Goal: Find specific page/section: Find specific page/section

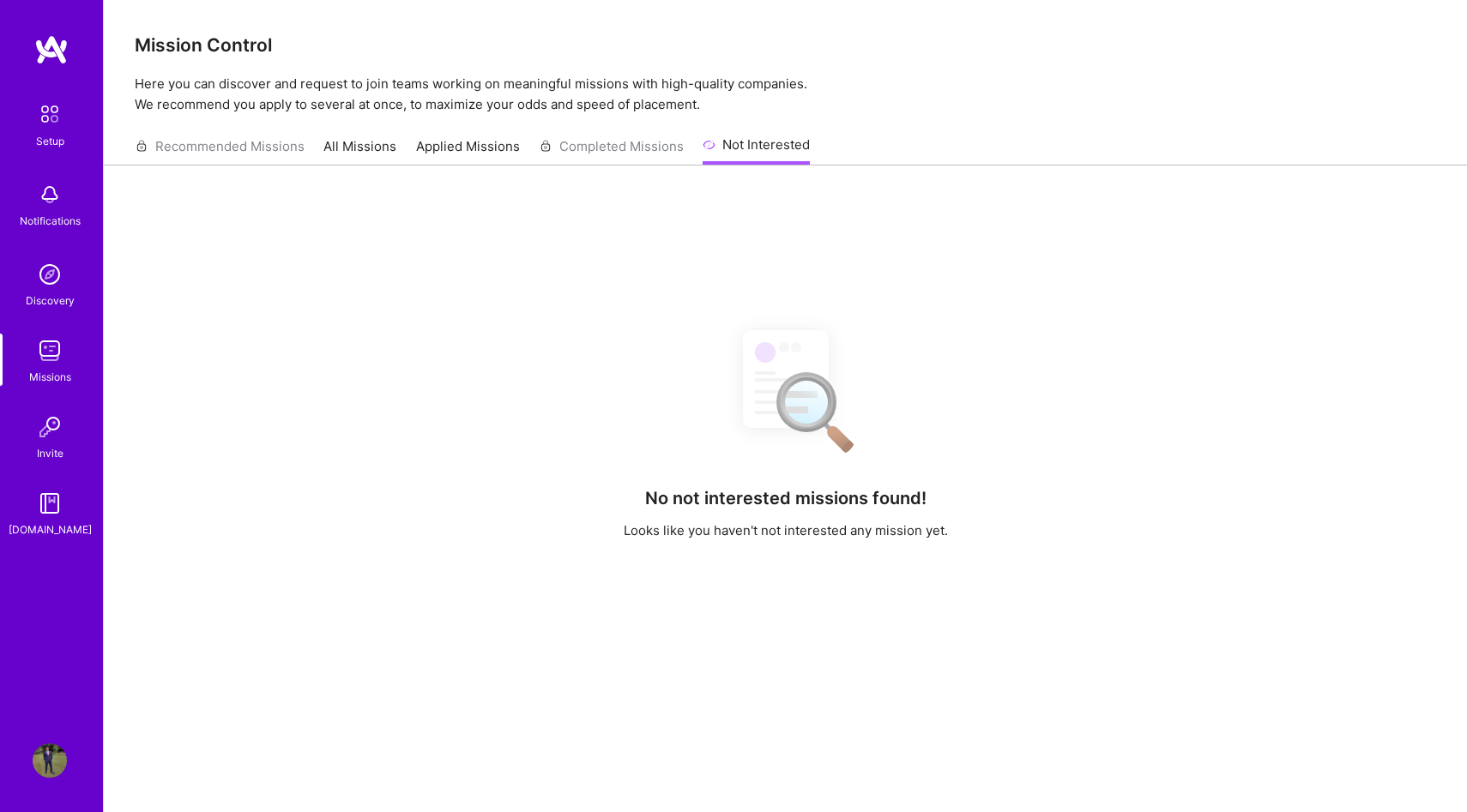
click at [358, 143] on link "All Missions" at bounding box center [360, 151] width 73 height 28
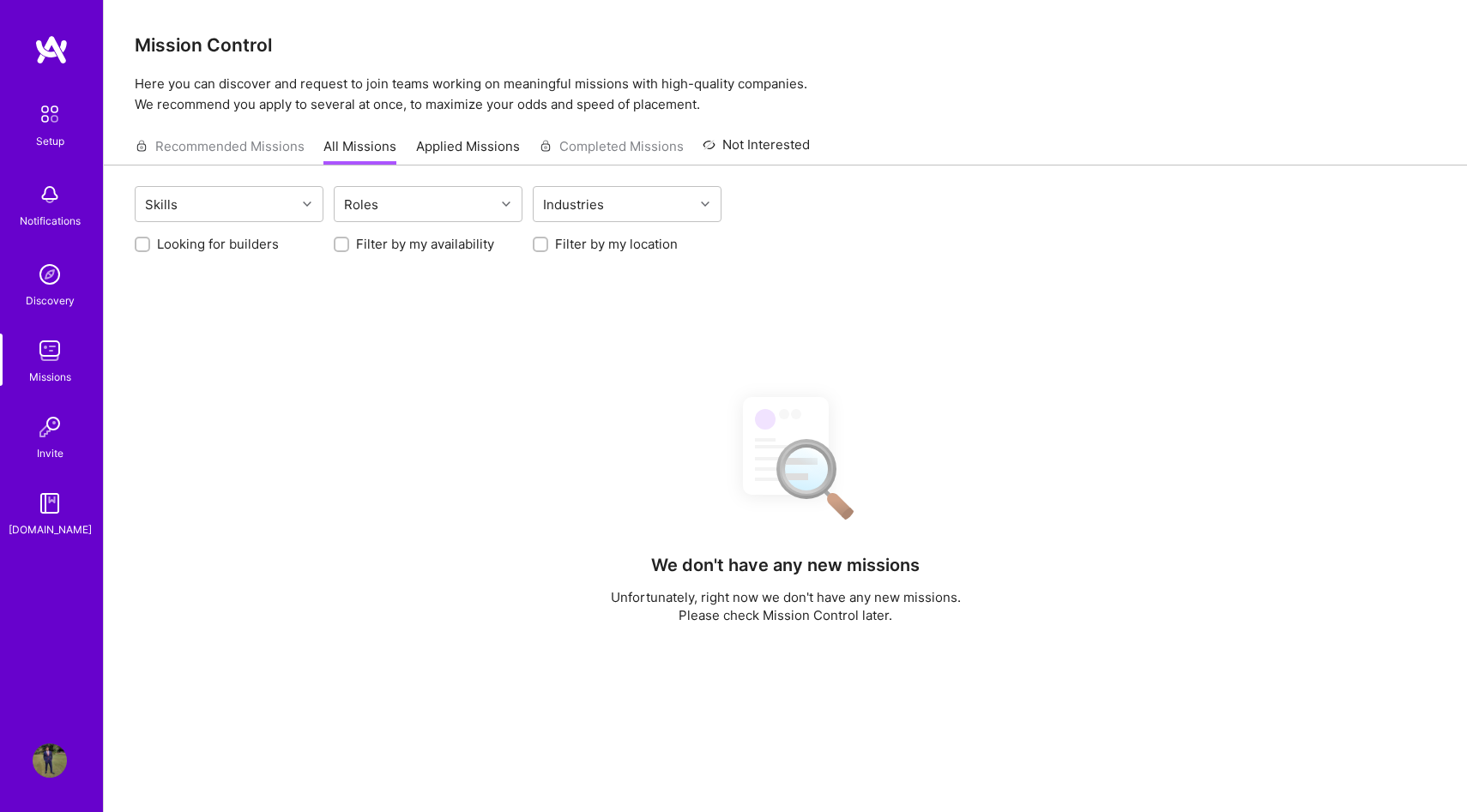
click at [293, 147] on div "Recommended Missions All Missions Applied Missions Completed Missions Not Inter…" at bounding box center [472, 146] width 675 height 37
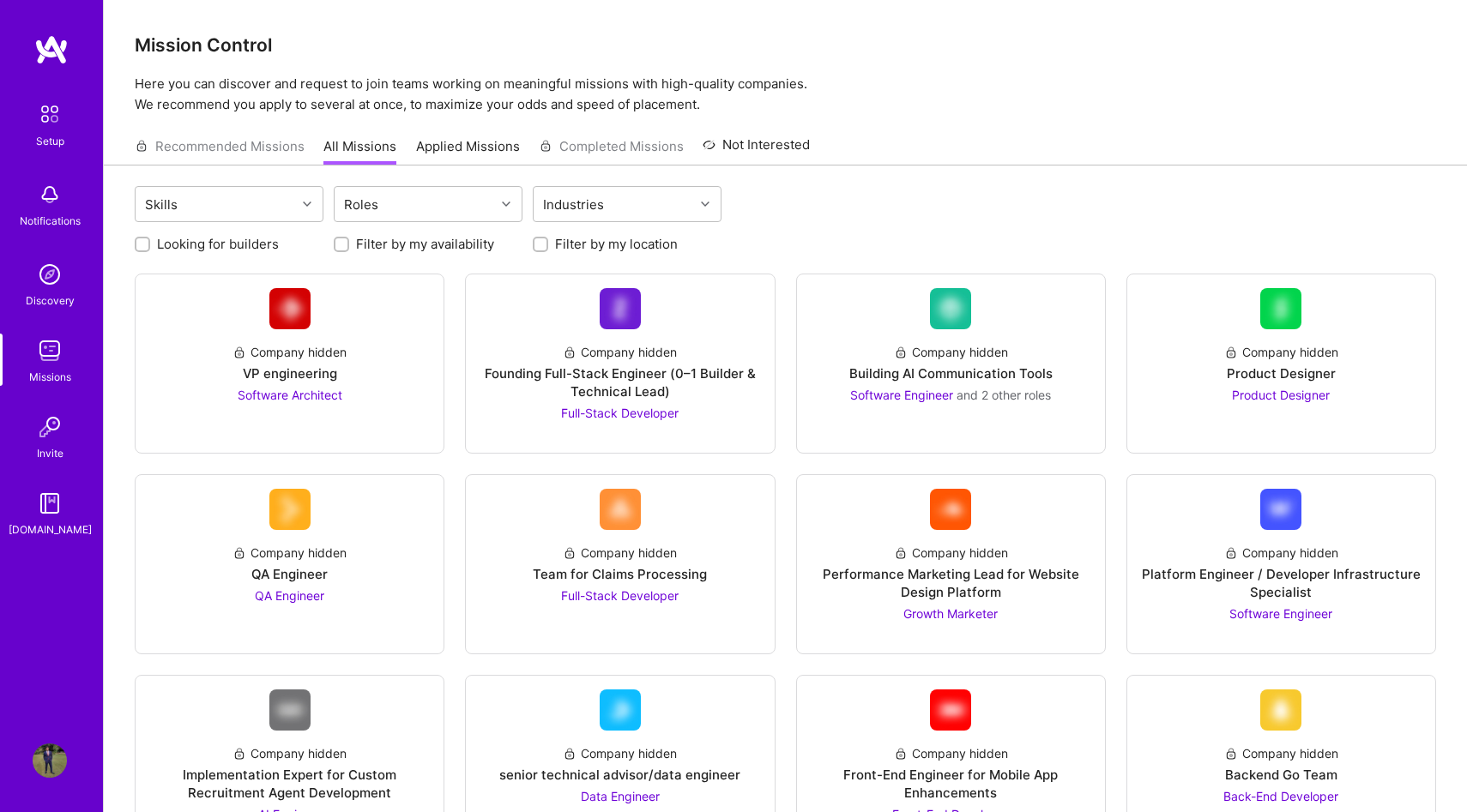
click at [457, 148] on link "Applied Missions" at bounding box center [468, 151] width 103 height 28
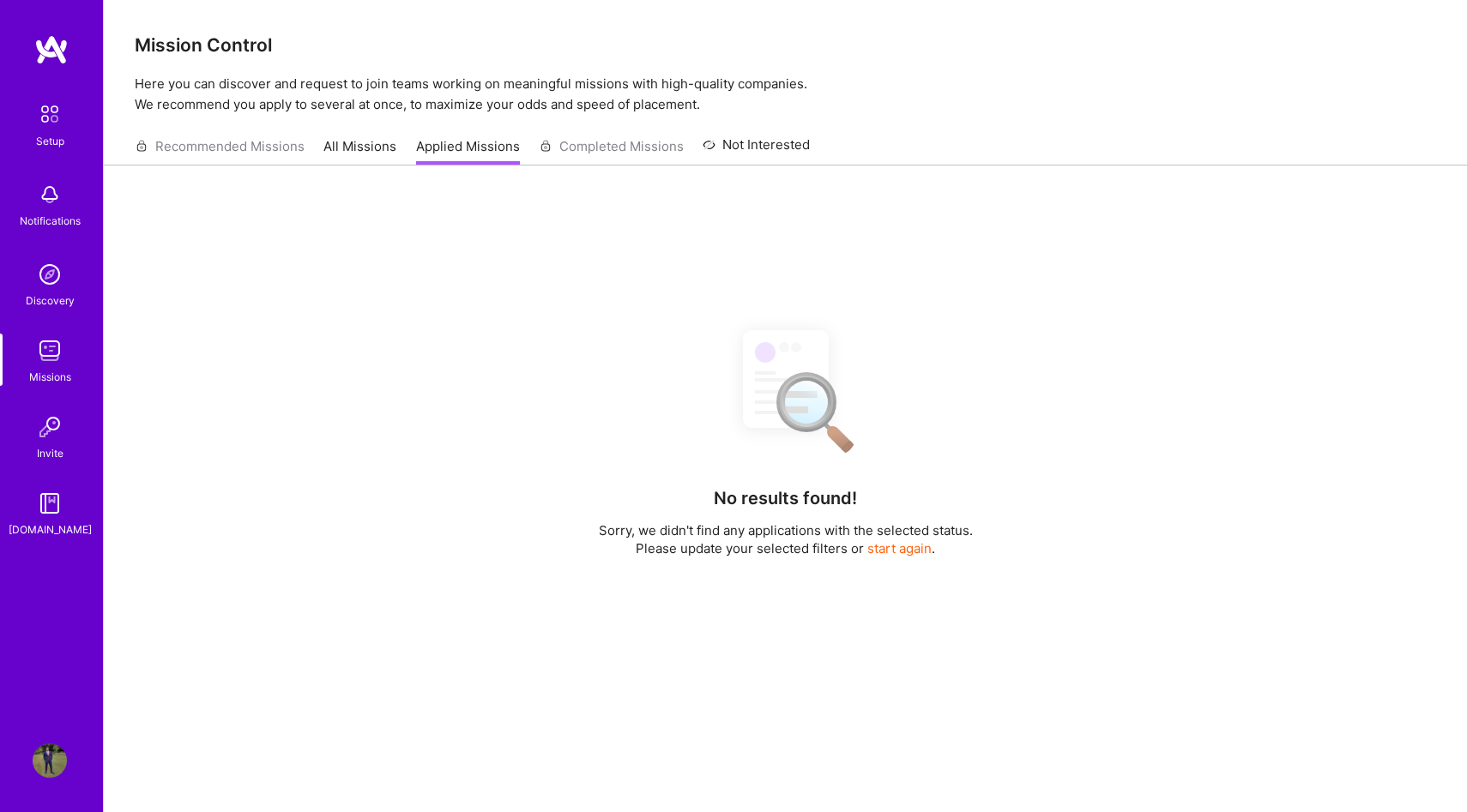
click at [232, 147] on div "Recommended Missions All Missions Applied Missions Completed Missions Not Inter…" at bounding box center [472, 146] width 675 height 37
click at [248, 146] on div "Recommended Missions All Missions Applied Missions Completed Missions Not Inter…" at bounding box center [472, 146] width 675 height 37
click at [56, 116] on img at bounding box center [49, 114] width 36 height 36
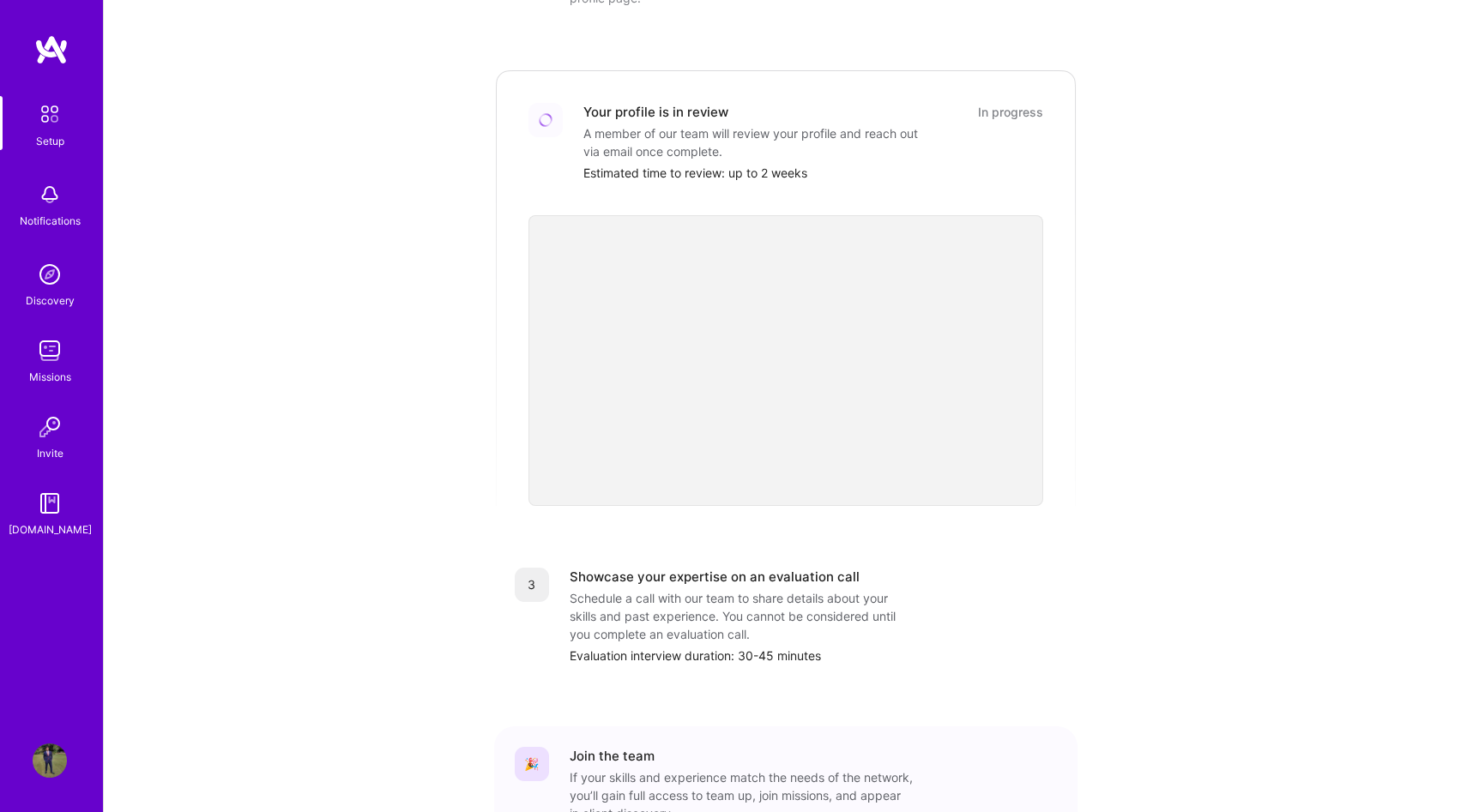
scroll to position [402, 0]
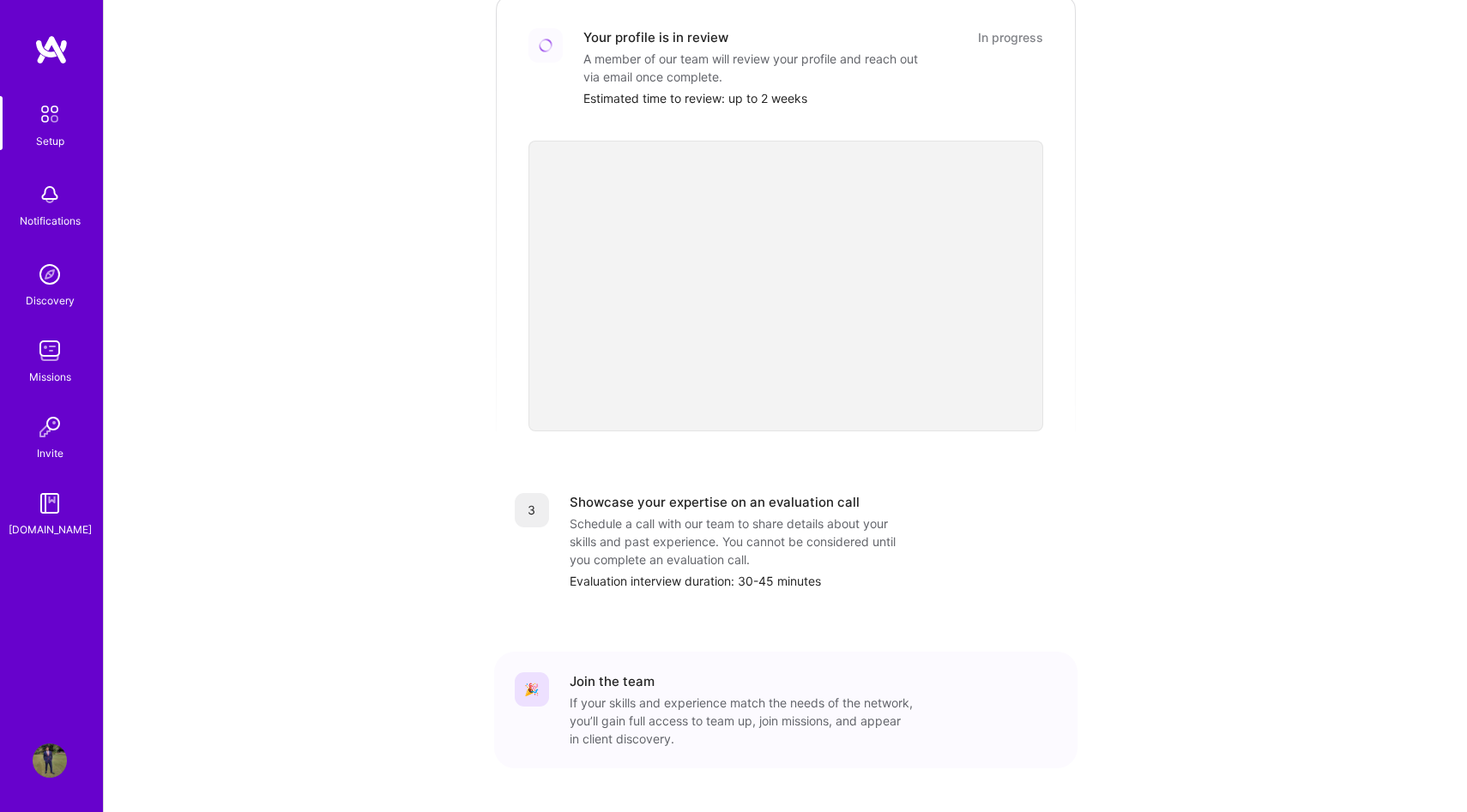
click at [55, 509] on img at bounding box center [49, 504] width 34 height 34
